Goal: Task Accomplishment & Management: Manage account settings

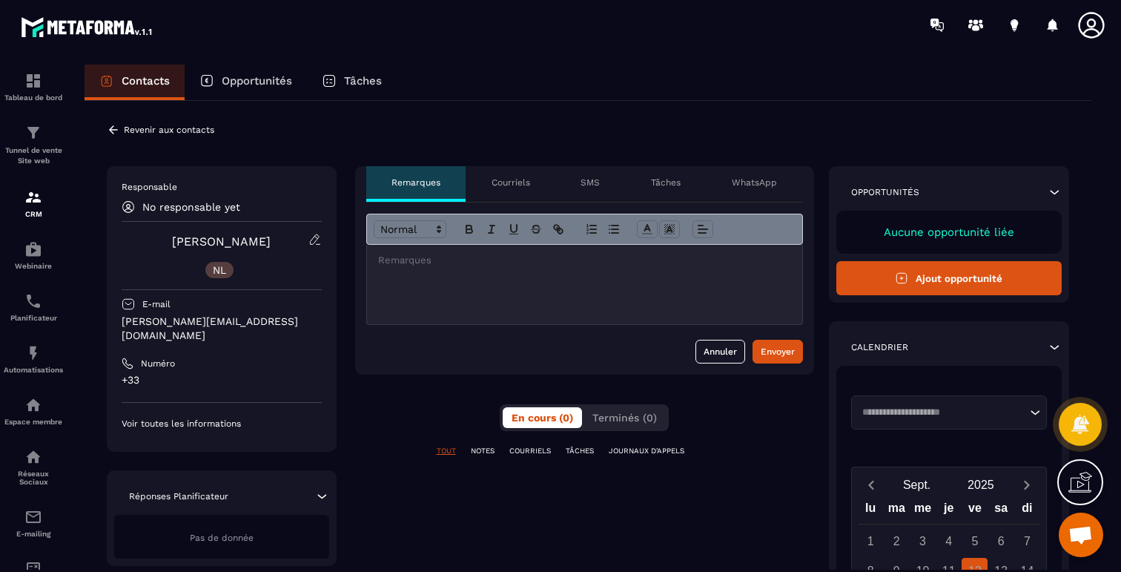
scroll to position [883, 0]
click at [159, 127] on p "Revenir aux contacts" at bounding box center [169, 130] width 90 height 10
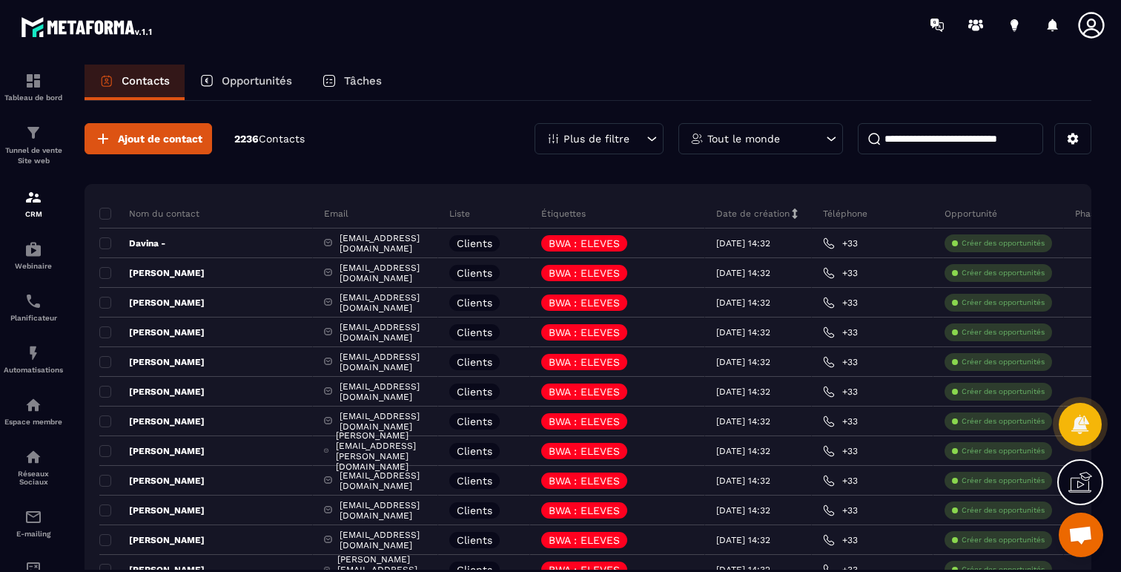
click at [970, 141] on input at bounding box center [950, 138] width 185 height 31
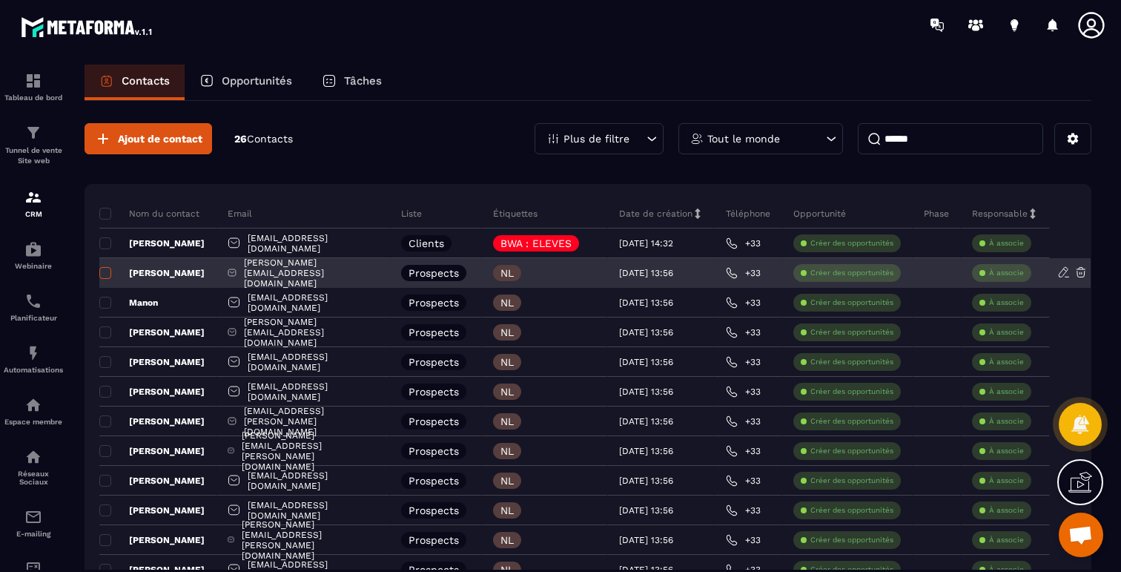
type input "******"
click at [102, 274] on span at bounding box center [105, 273] width 12 height 12
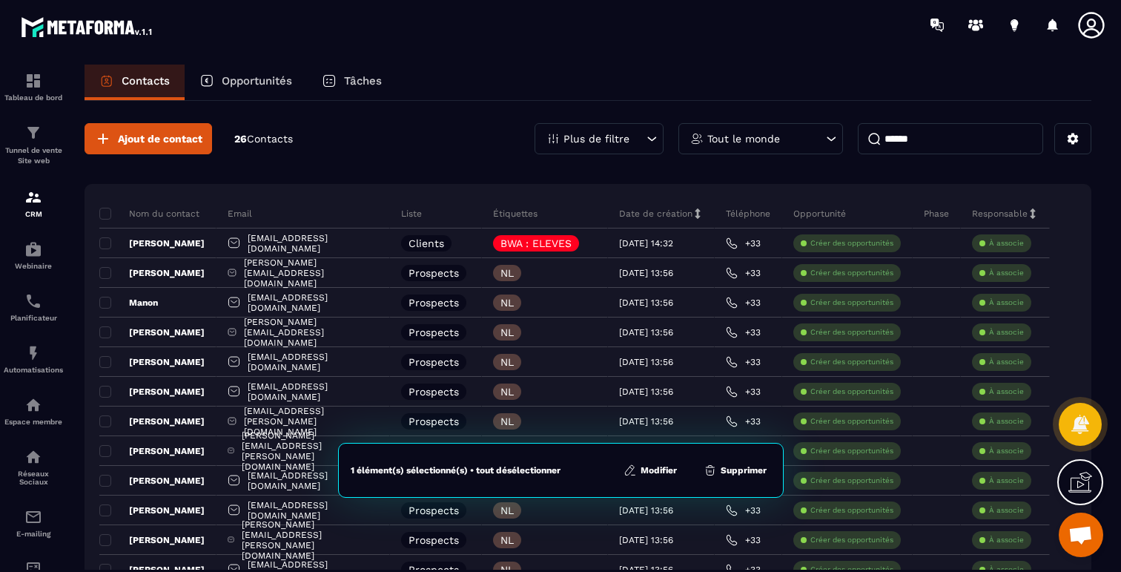
click at [663, 466] on button "Modifier" at bounding box center [650, 470] width 62 height 15
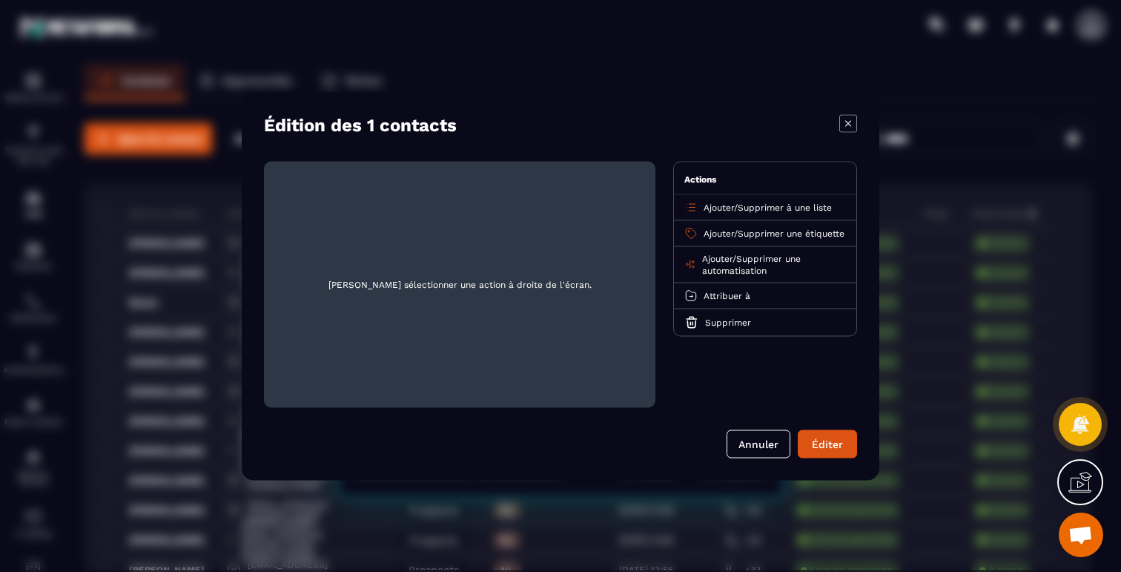
click at [738, 238] on span "Supprimer une étiquette" at bounding box center [791, 233] width 107 height 10
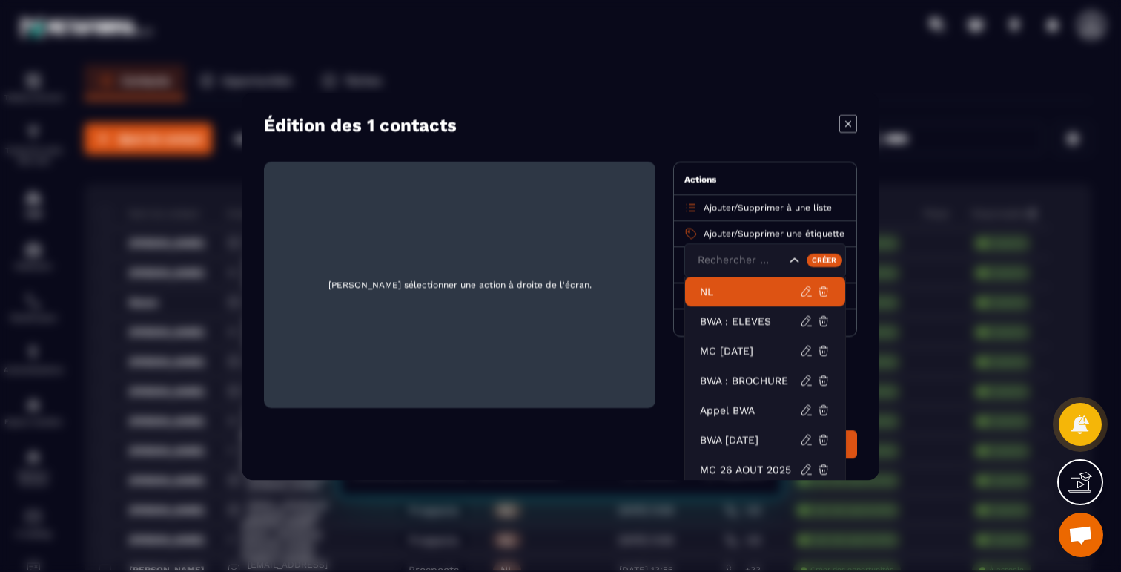
click at [764, 205] on span "Supprimer à une liste" at bounding box center [785, 207] width 94 height 10
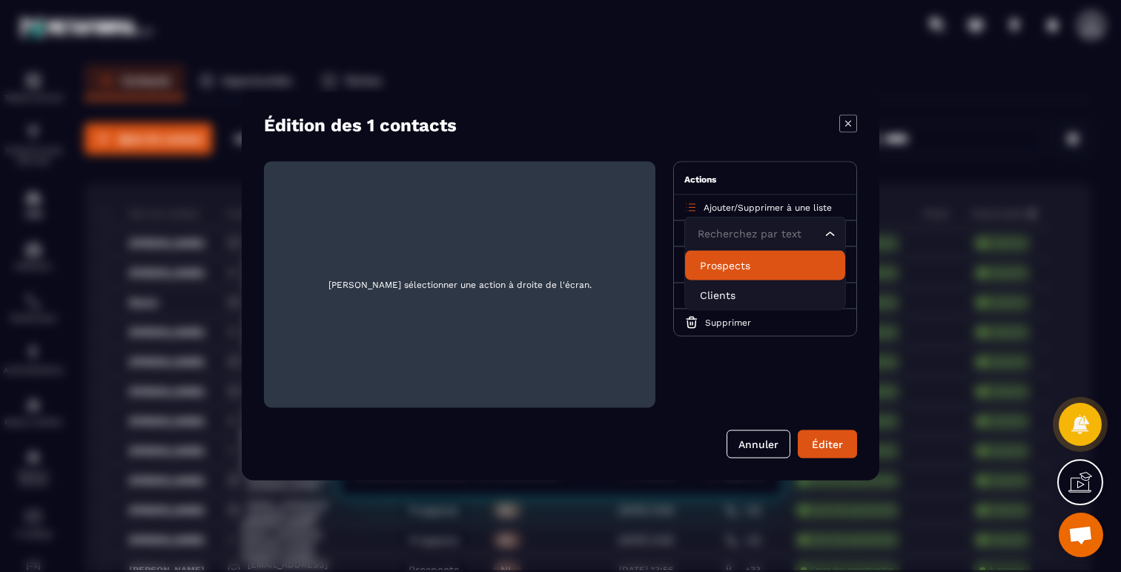
click at [724, 257] on p "Prospects" at bounding box center [765, 264] width 130 height 15
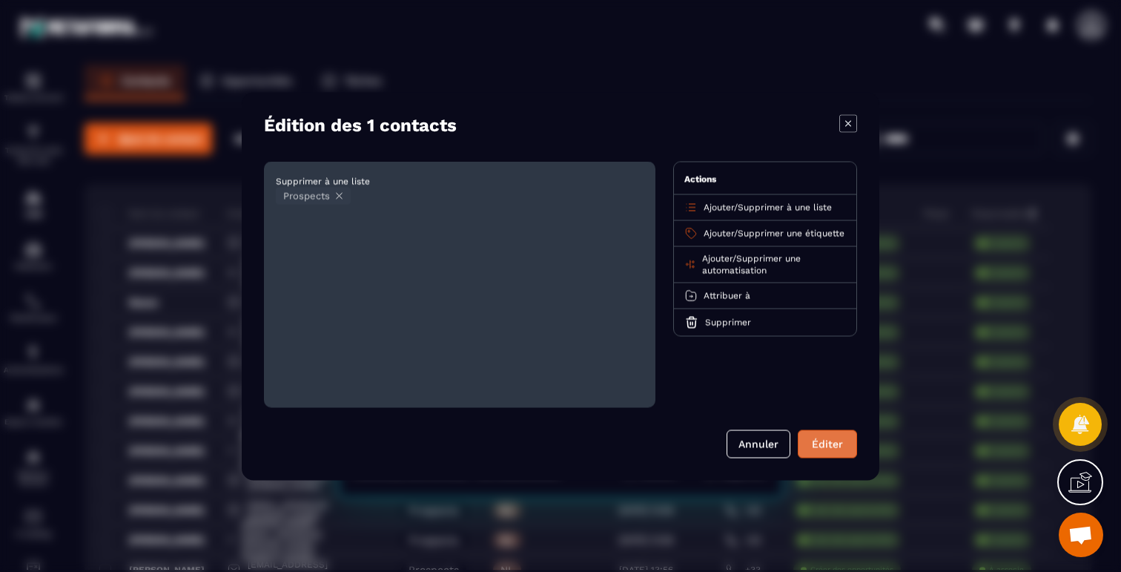
click at [817, 443] on button "Éditer" at bounding box center [827, 443] width 59 height 28
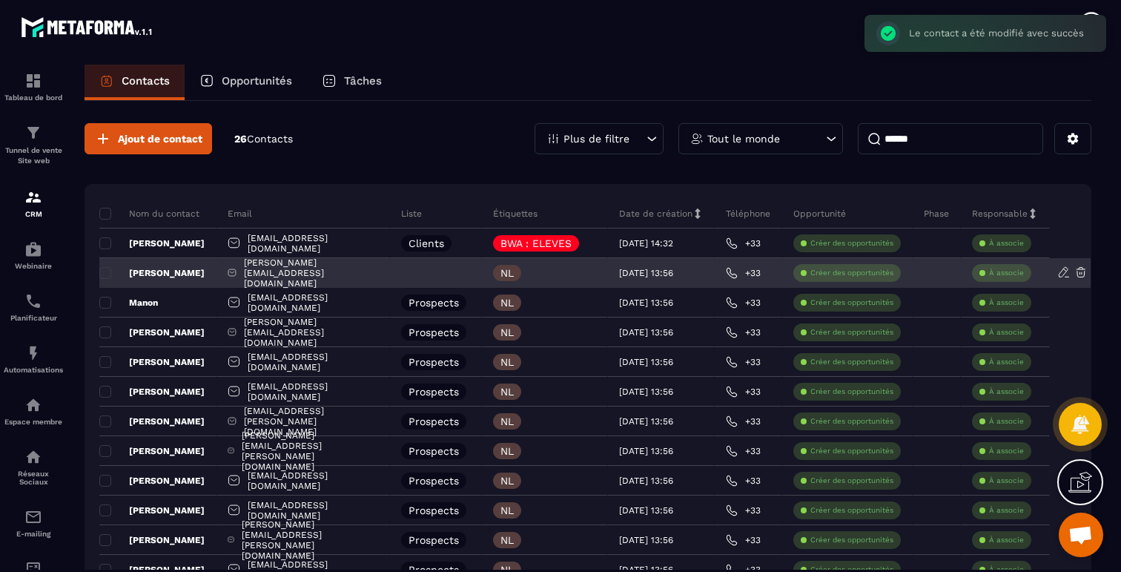
click at [157, 271] on p "[PERSON_NAME]" at bounding box center [151, 273] width 105 height 12
